Goal: Information Seeking & Learning: Learn about a topic

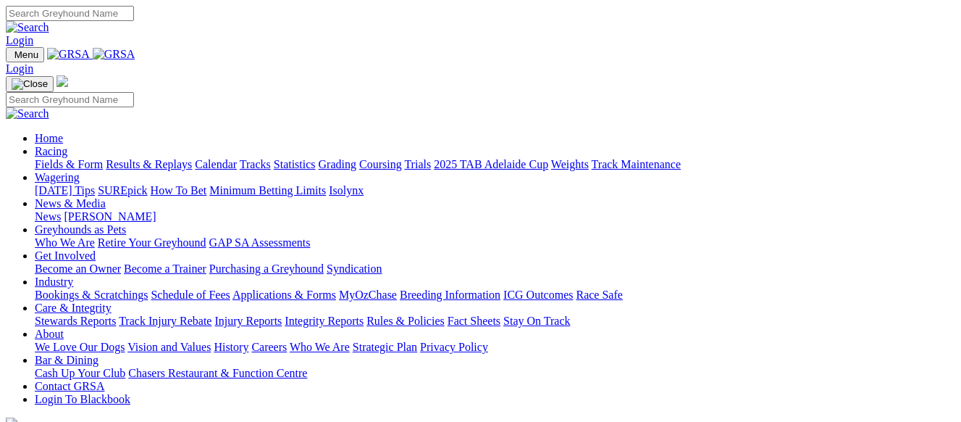
scroll to position [507, 0]
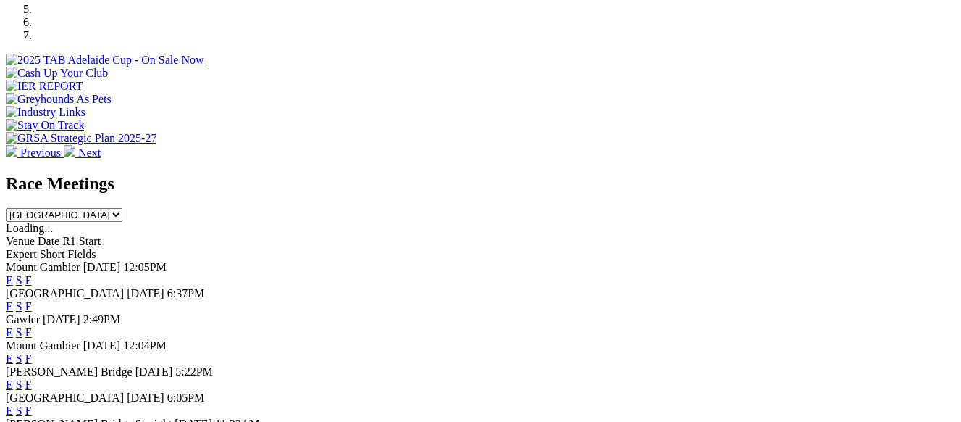
click at [32, 300] on link "F" at bounding box center [28, 306] width 7 height 12
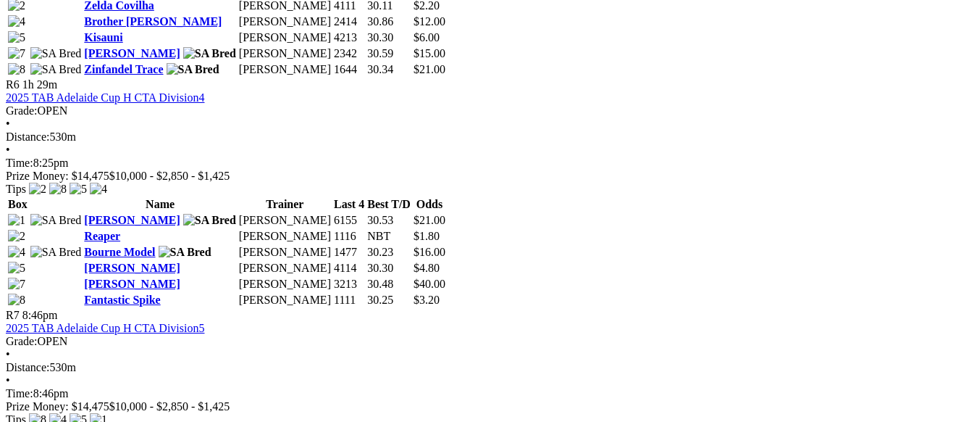
scroll to position [1956, 0]
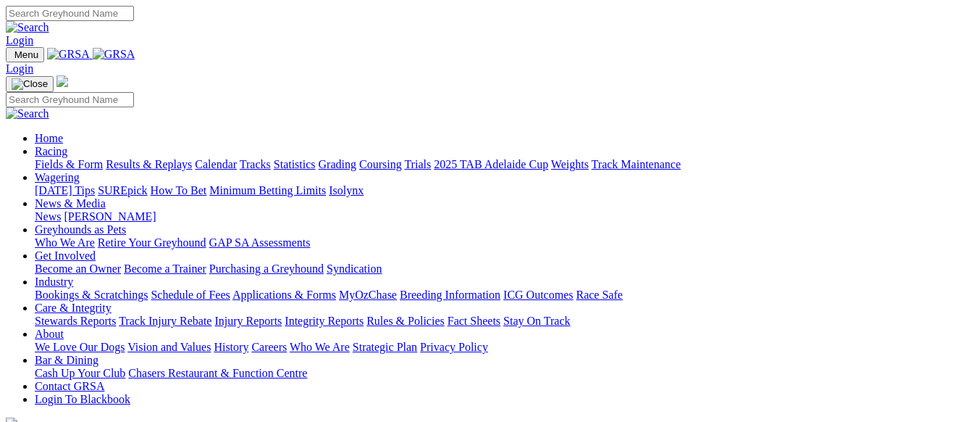
scroll to position [507, 0]
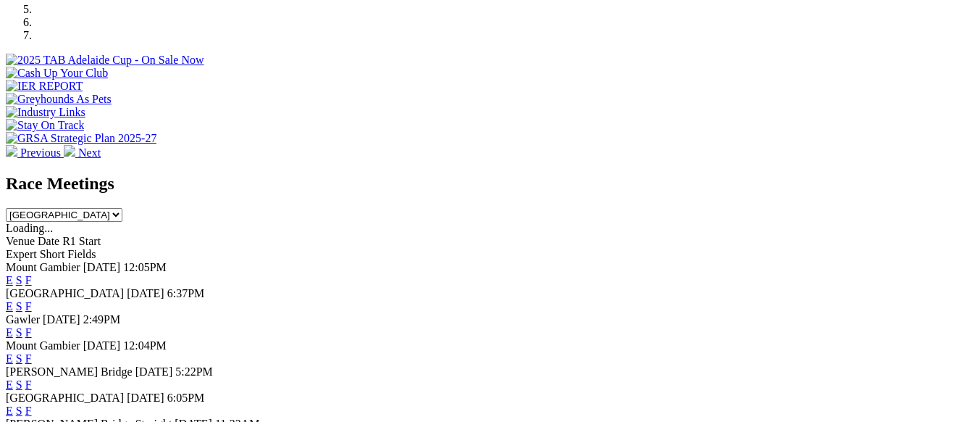
click at [32, 326] on link "F" at bounding box center [28, 332] width 7 height 12
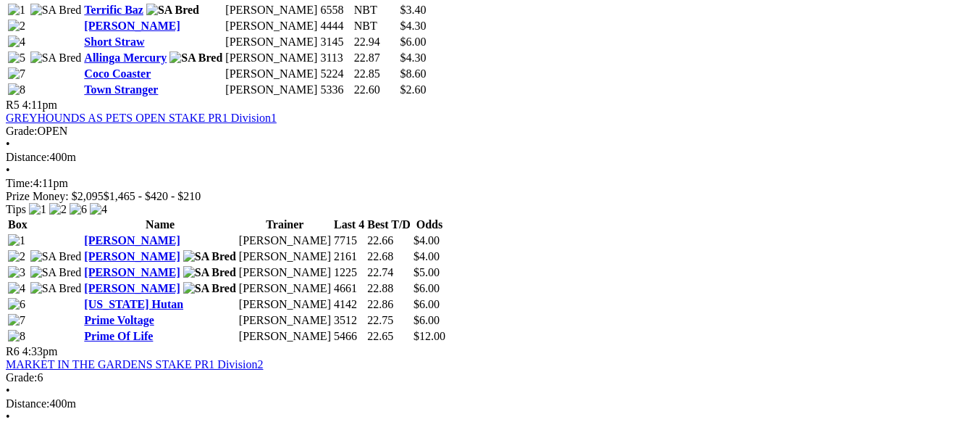
scroll to position [1666, 0]
